Goal: Task Accomplishment & Management: Manage account settings

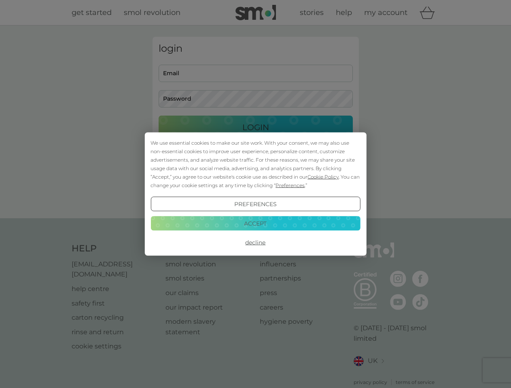
click at [323, 177] on span "Cookie Policy" at bounding box center [322, 177] width 31 height 6
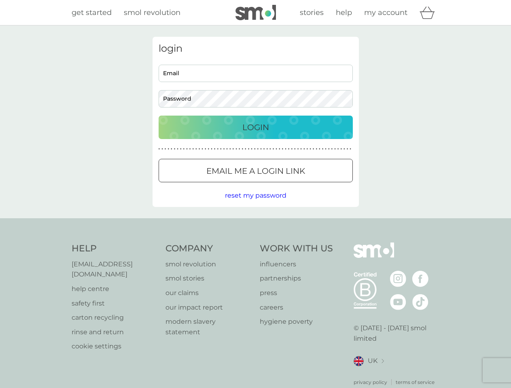
click at [289, 185] on div "login Email Password Login ● ● ● ● ● ● ● ● ● ● ● ● ● ● ● ● ● ● ● ● ● ● ● ● ● ● …" at bounding box center [255, 122] width 206 height 170
click at [255, 204] on div "login Email Password Login ● ● ● ● ● ● ● ● ● ● ● ● ● ● ● ● ● ● ● ● ● ● ● ● ● ● …" at bounding box center [255, 122] width 206 height 170
click at [255, 243] on div "Help [EMAIL_ADDRESS][DOMAIN_NAME] help centre safety first carton recycling rin…" at bounding box center [256, 315] width 368 height 144
click at [255, 223] on div "Help [EMAIL_ADDRESS][DOMAIN_NAME] help centre safety first carton recycling rin…" at bounding box center [255, 314] width 511 height 192
